Goal: Communication & Community: Answer question/provide support

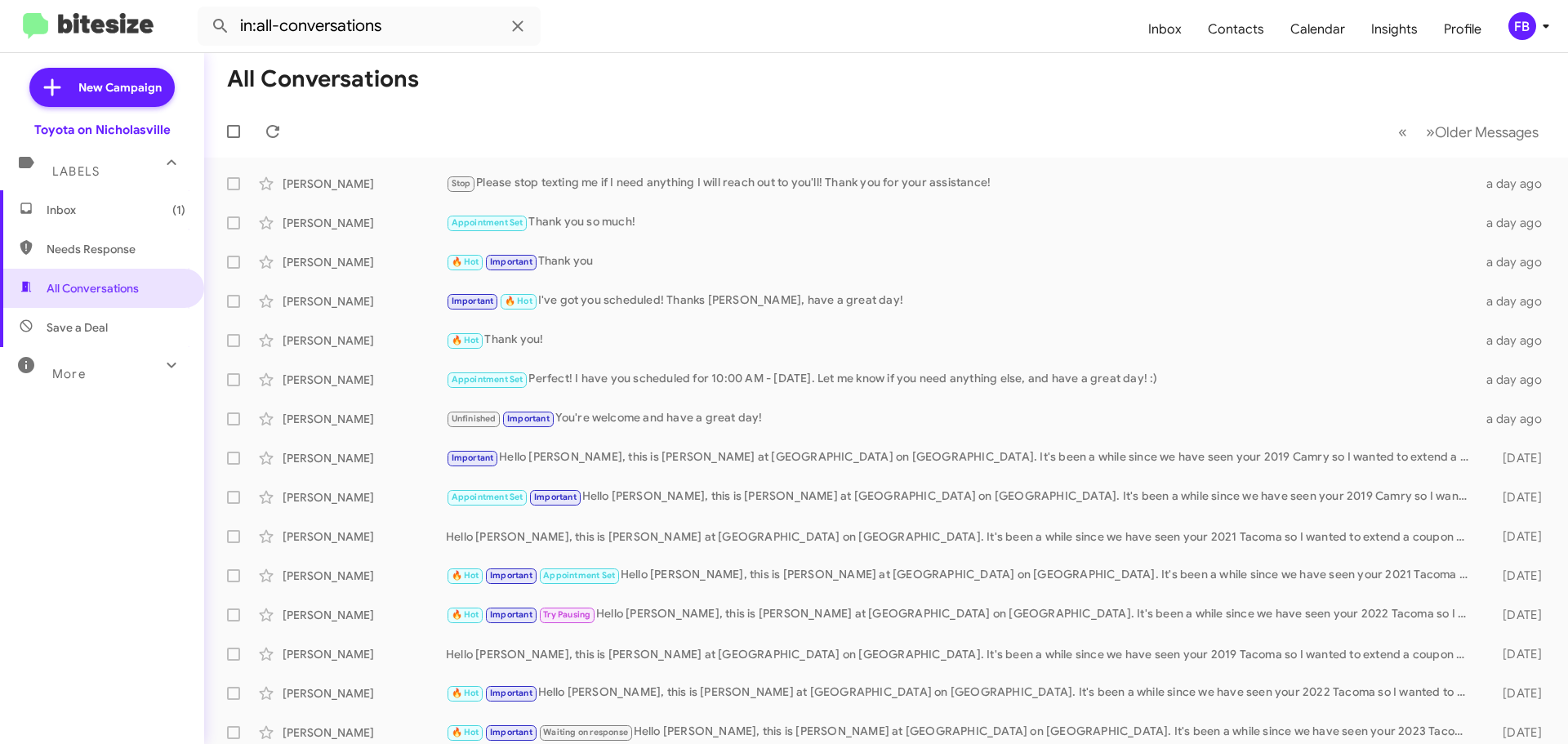
click at [145, 208] on span "Inbox (1)" at bounding box center [115, 210] width 139 height 17
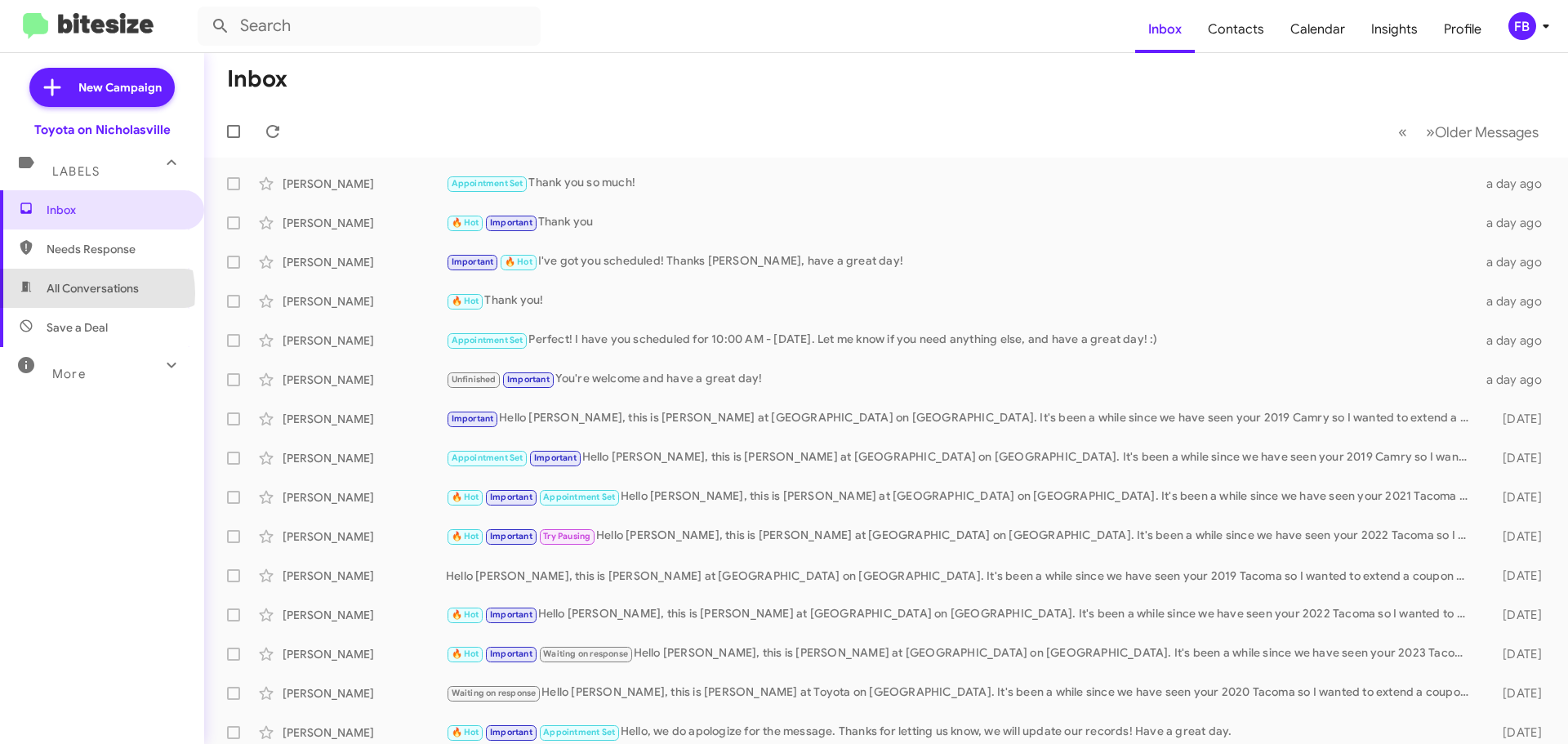
click at [91, 293] on span "All Conversations" at bounding box center [92, 288] width 92 height 17
type input "in:all-conversations"
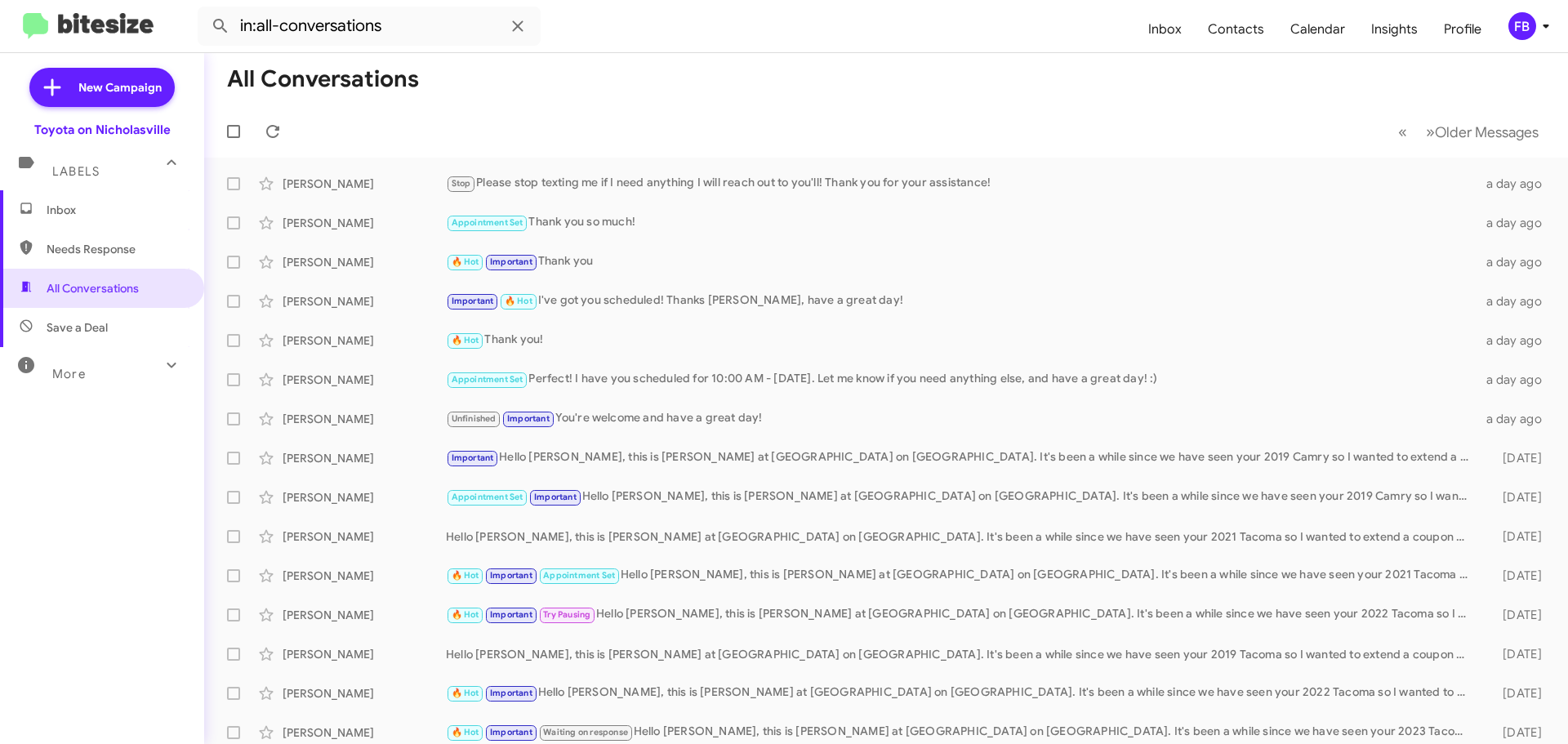
click at [91, 213] on span "Inbox" at bounding box center [115, 210] width 139 height 17
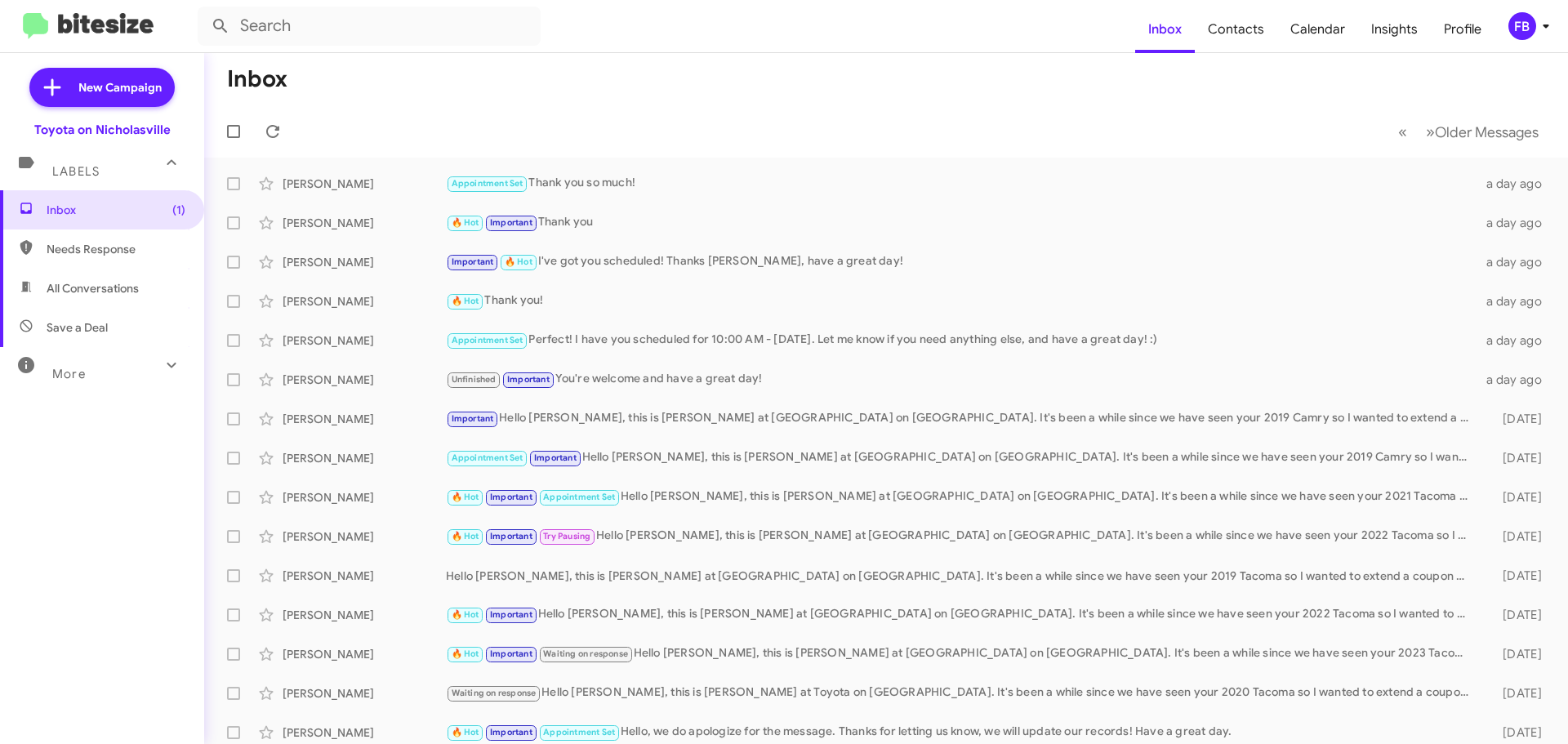
click at [137, 291] on span "All Conversations" at bounding box center [92, 288] width 92 height 17
type input "in:all-conversations"
